Goal: Task Accomplishment & Management: Use online tool/utility

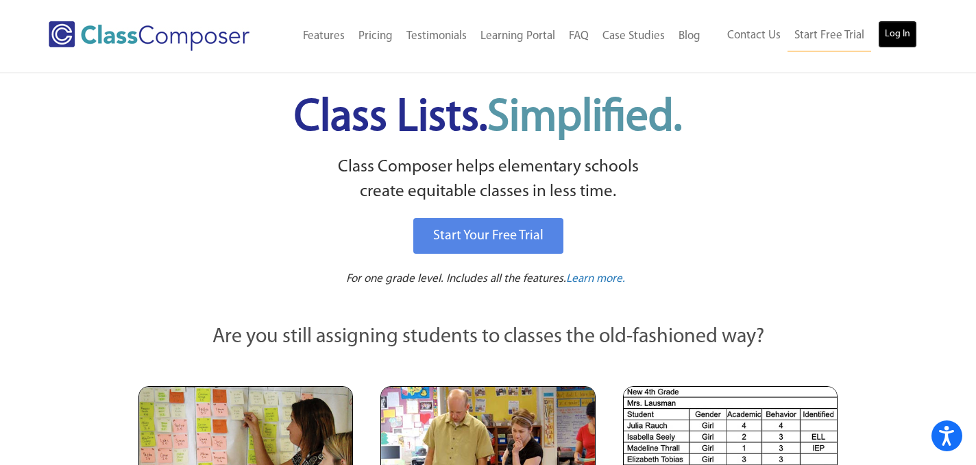
click at [888, 38] on link "Log In" at bounding box center [897, 34] width 39 height 27
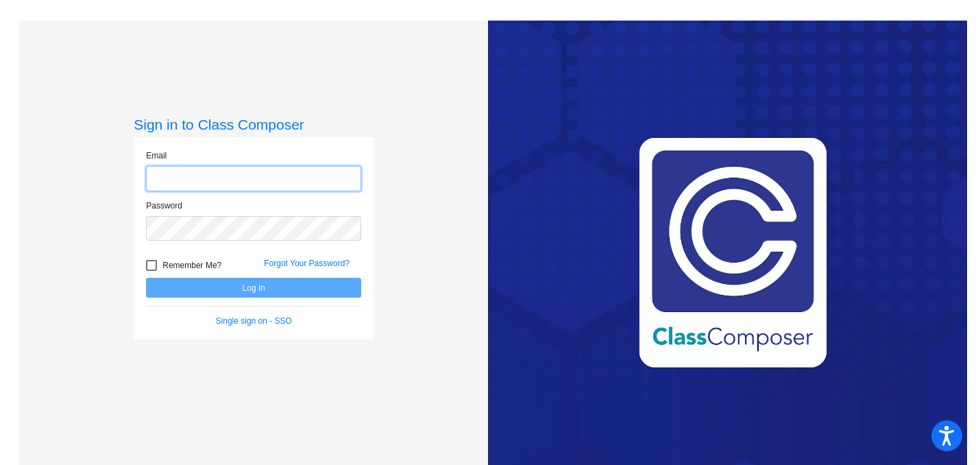
type input "[PERSON_NAME][EMAIL_ADDRESS][PERSON_NAME][DOMAIN_NAME]"
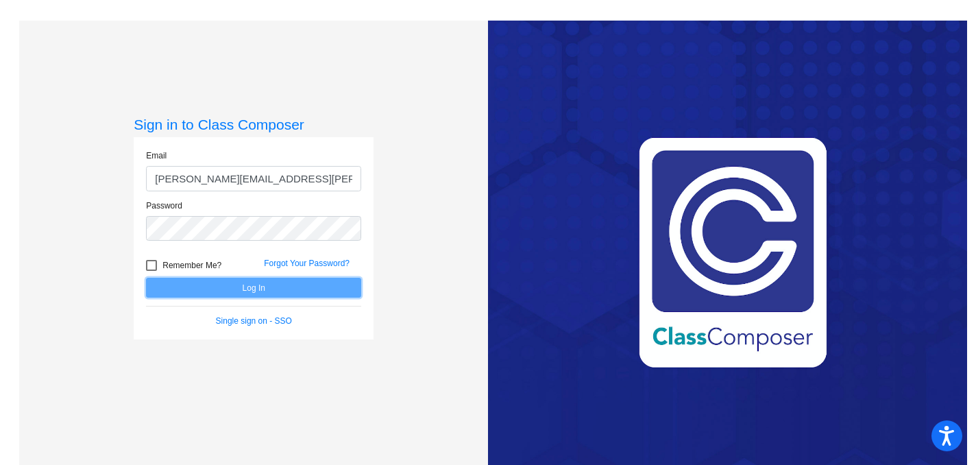
click at [204, 286] on button "Log In" at bounding box center [253, 288] width 215 height 20
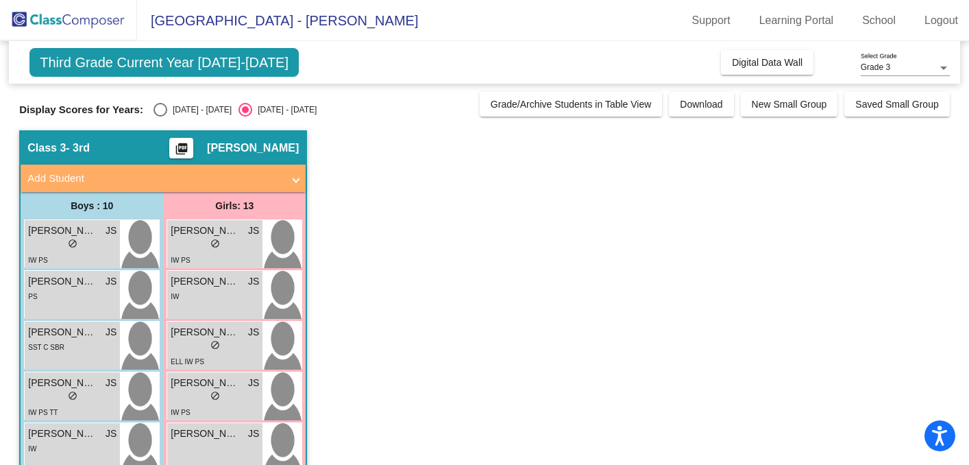
click at [156, 112] on div "Select an option" at bounding box center [161, 110] width 14 height 14
click at [160, 117] on input "[DATE] - [DATE]" at bounding box center [160, 117] width 1 height 1
radio input "true"
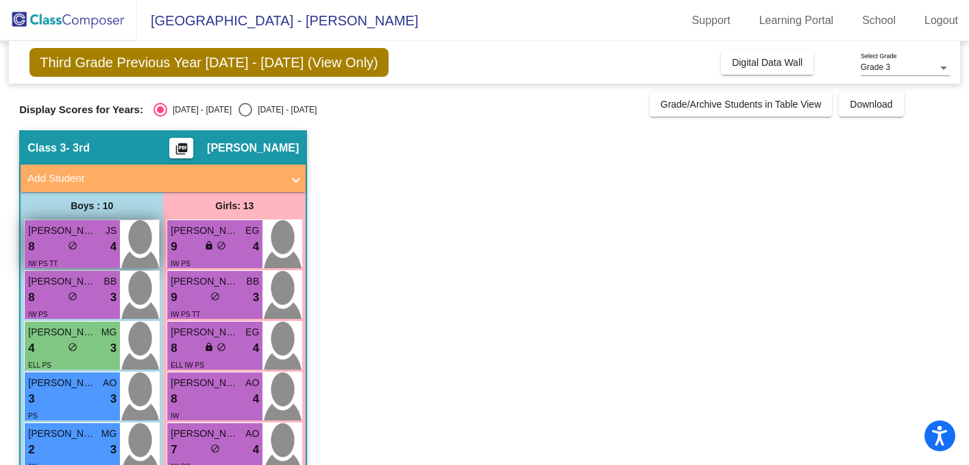
click at [83, 254] on div "8 lock do_not_disturb_alt 4" at bounding box center [72, 247] width 88 height 18
